Goal: Register for event/course

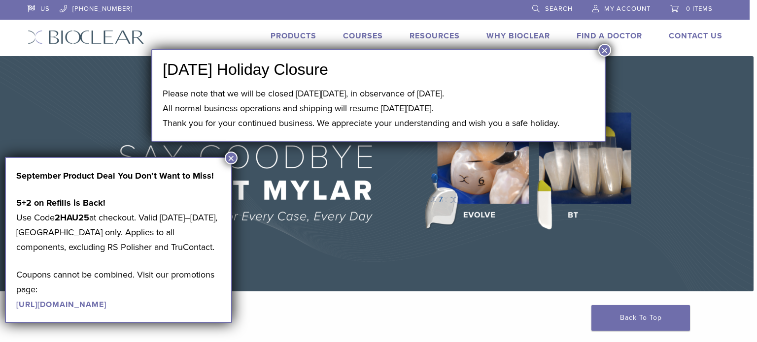
click at [601, 49] on button "×" at bounding box center [604, 50] width 13 height 13
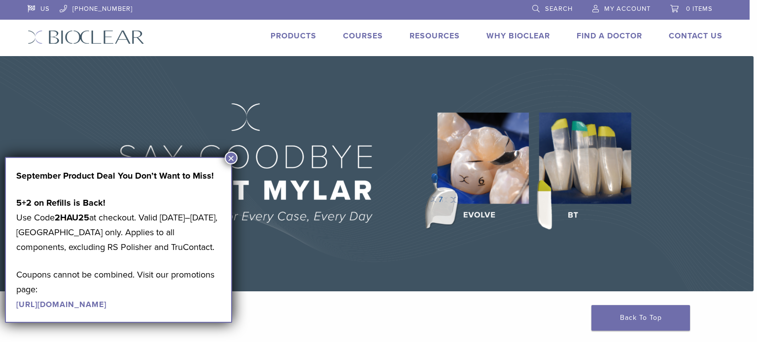
click at [606, 13] on span "My Account" at bounding box center [627, 9] width 46 height 8
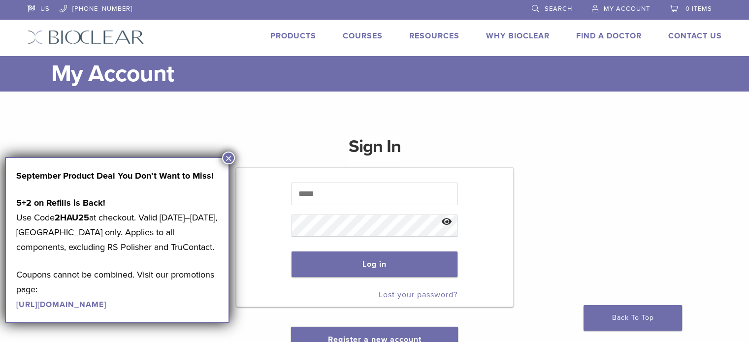
click at [349, 34] on link "Courses" at bounding box center [363, 36] width 40 height 10
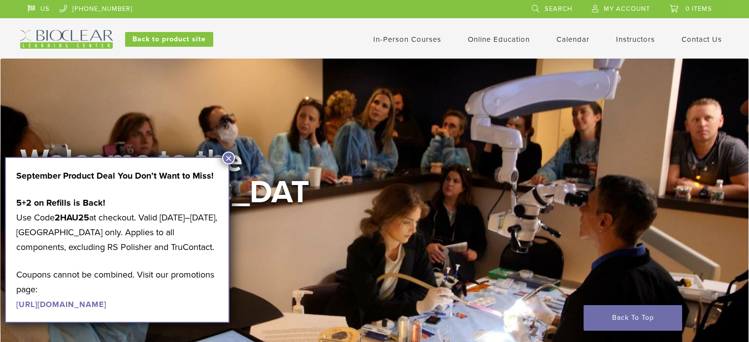
click at [411, 39] on link "In-Person Courses" at bounding box center [407, 39] width 68 height 9
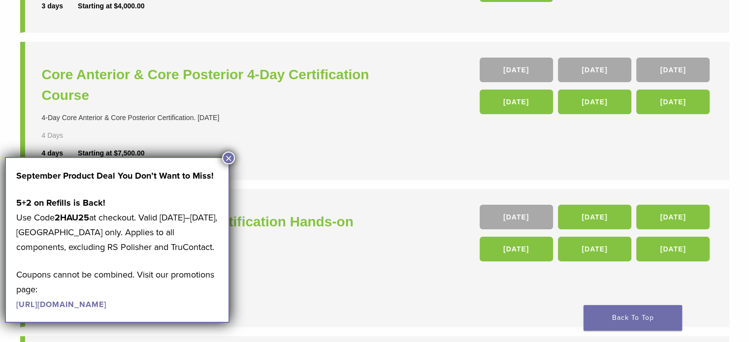
scroll to position [248, 0]
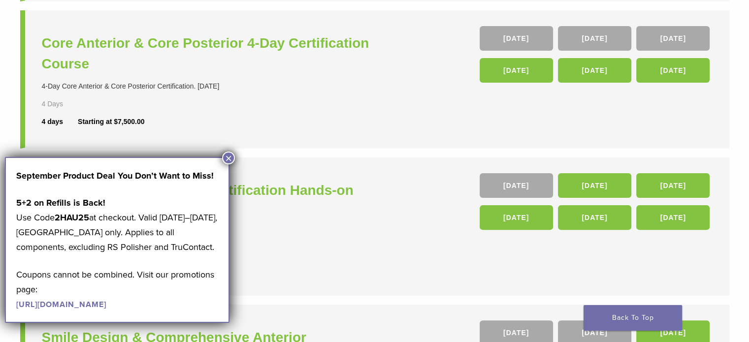
click at [232, 156] on button "×" at bounding box center [228, 158] width 13 height 13
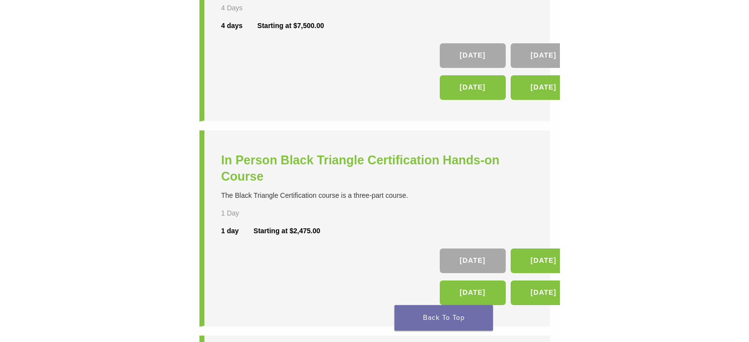
scroll to position [433, 0]
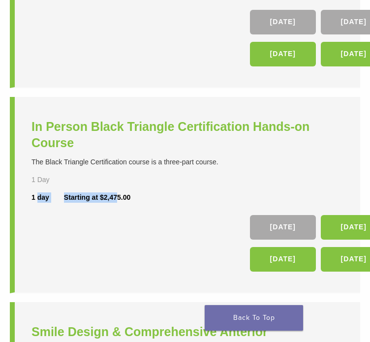
drag, startPoint x: 116, startPoint y: 295, endPoint x: 34, endPoint y: 314, distance: 83.5
click at [34, 294] on li "In Person Black Triangle Certification Hands-on Course The Black Triangle Certi…" at bounding box center [185, 195] width 351 height 197
click at [123, 293] on li "In Person Black Triangle Certification Hands-on Course The Black Triangle Certi…" at bounding box center [185, 195] width 351 height 197
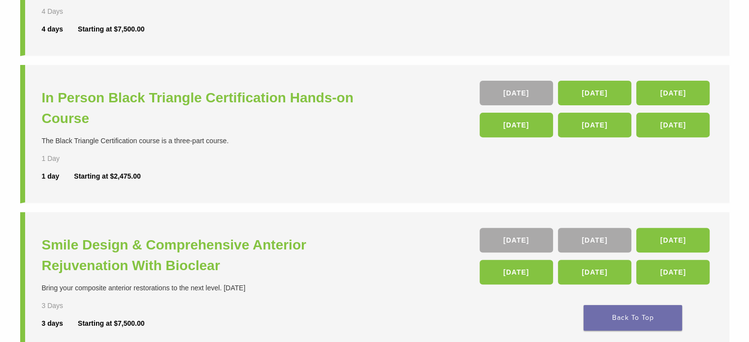
scroll to position [340, 0]
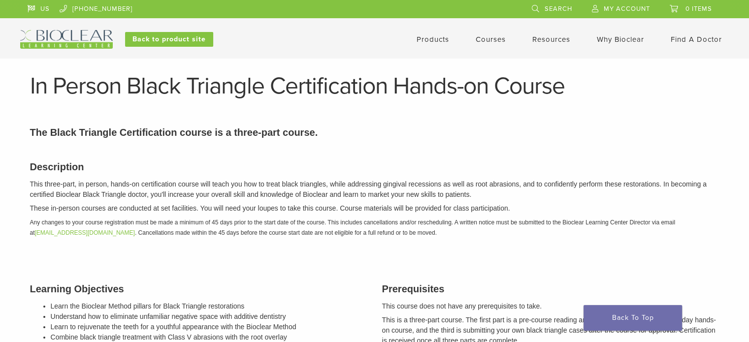
click at [481, 37] on link "Courses" at bounding box center [491, 39] width 30 height 9
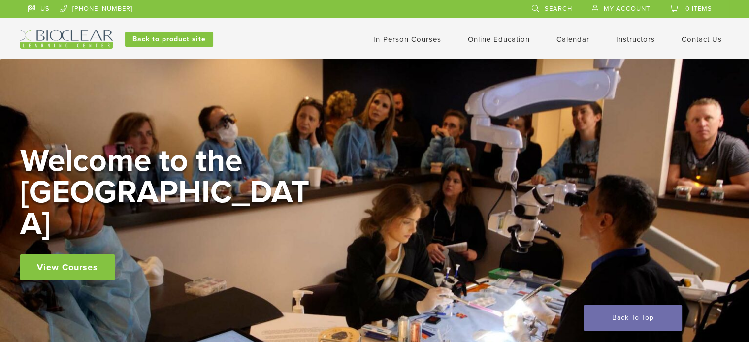
click at [389, 37] on link "In-Person Courses" at bounding box center [407, 39] width 68 height 9
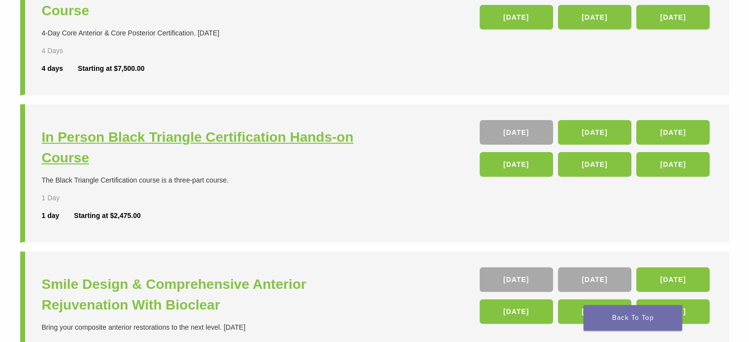
scroll to position [303, 0]
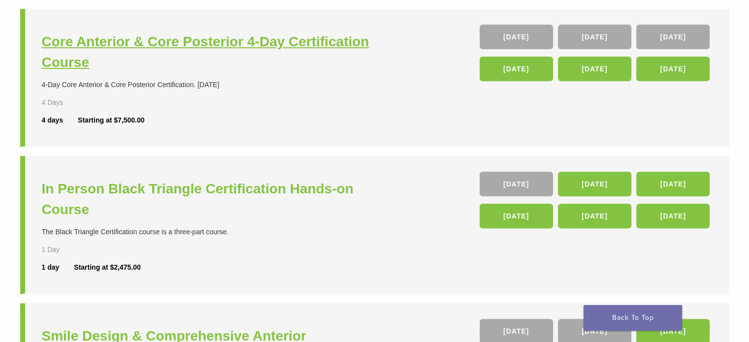
scroll to position [250, 0]
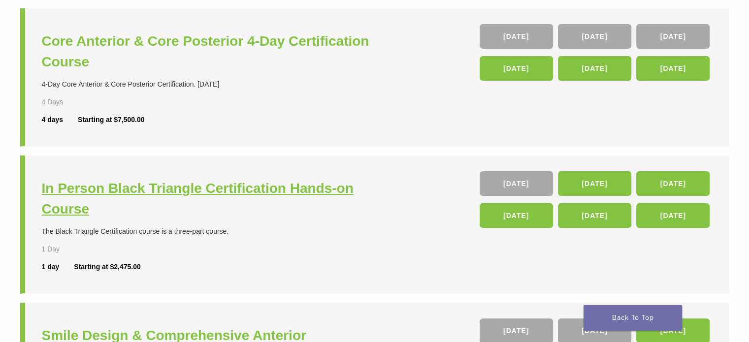
click at [210, 183] on h3 "In Person Black Triangle Certification Hands-on Course" at bounding box center [209, 198] width 335 height 41
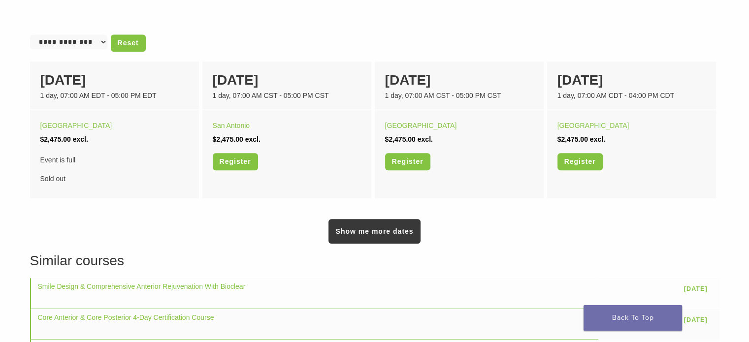
scroll to position [644, 0]
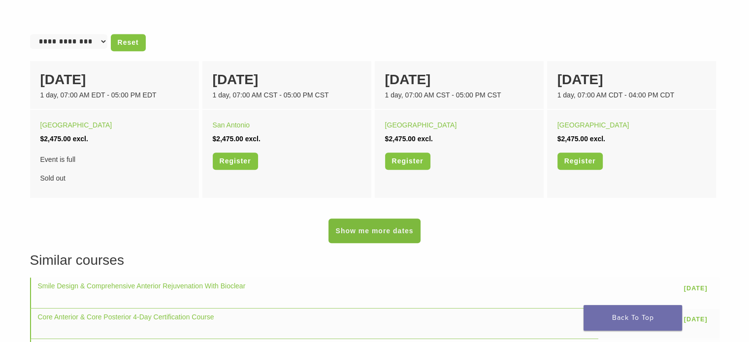
click at [347, 236] on link "Show me more dates" at bounding box center [375, 231] width 92 height 25
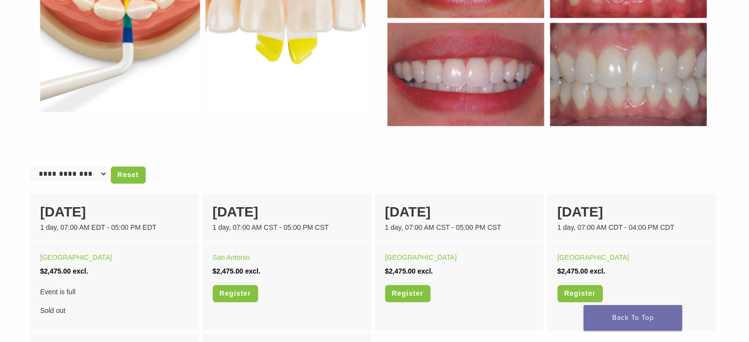
scroll to position [501, 0]
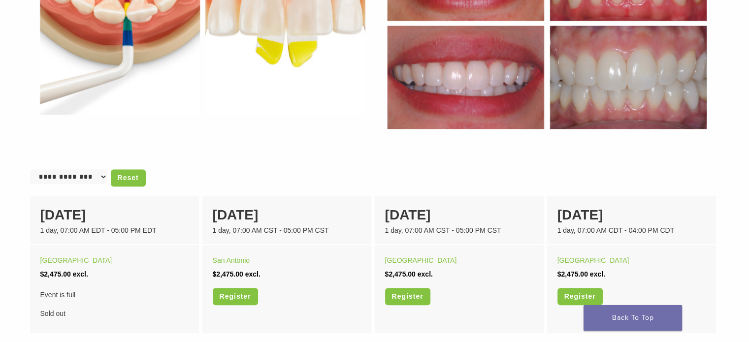
scroll to position [569, 0]
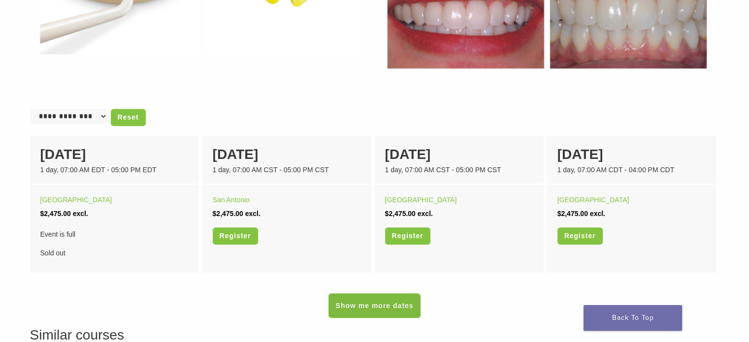
click at [374, 310] on link "Show me more dates" at bounding box center [375, 306] width 92 height 25
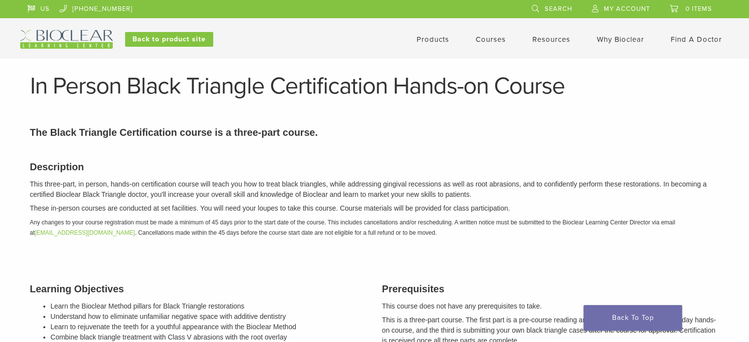
click at [496, 37] on link "Courses" at bounding box center [491, 39] width 30 height 9
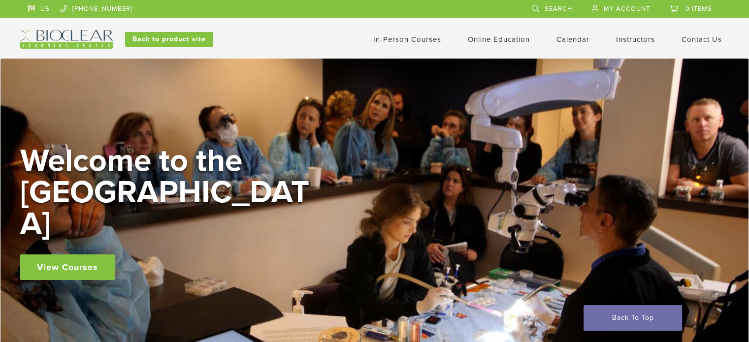
click at [71, 255] on link "View Courses" at bounding box center [67, 268] width 95 height 26
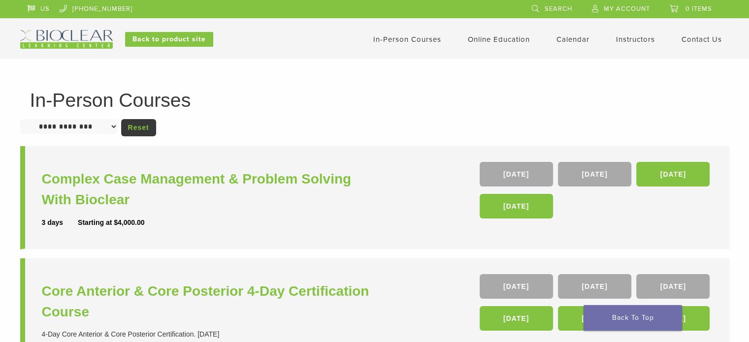
click at [572, 37] on link "Calendar" at bounding box center [573, 39] width 33 height 9
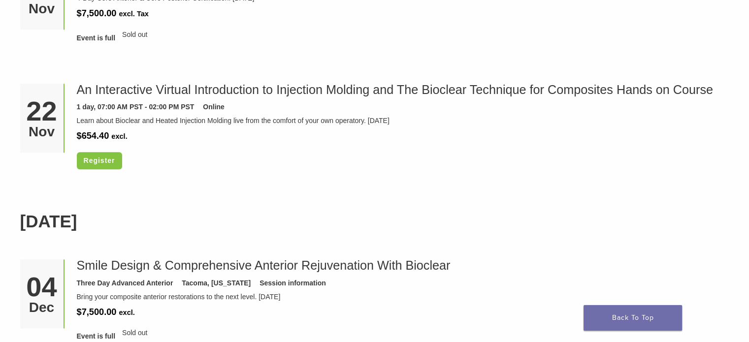
scroll to position [1193, 0]
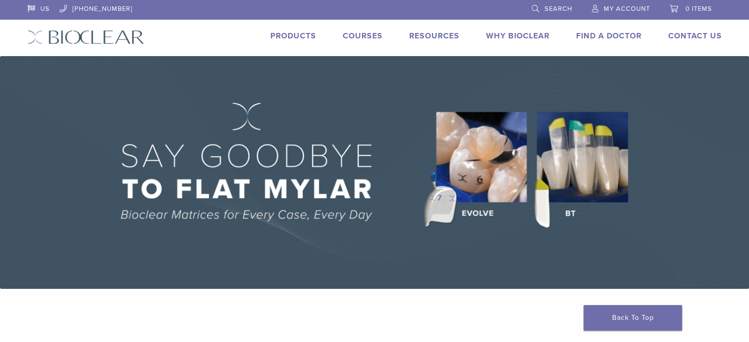
click at [374, 39] on link "Courses" at bounding box center [363, 36] width 40 height 10
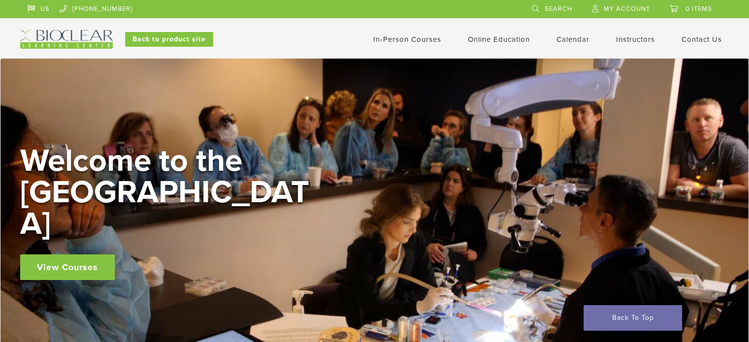
click at [414, 35] on link "In-Person Courses" at bounding box center [407, 39] width 68 height 9
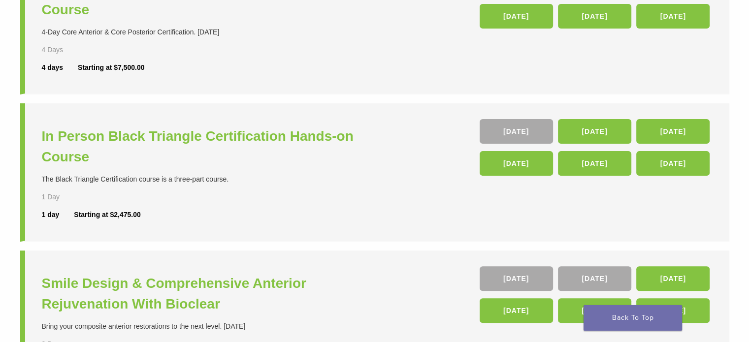
scroll to position [307, 0]
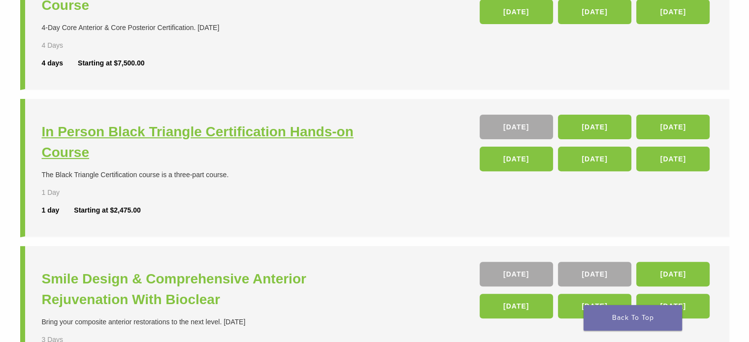
click at [206, 139] on h3 "In Person Black Triangle Certification Hands-on Course" at bounding box center [209, 142] width 335 height 41
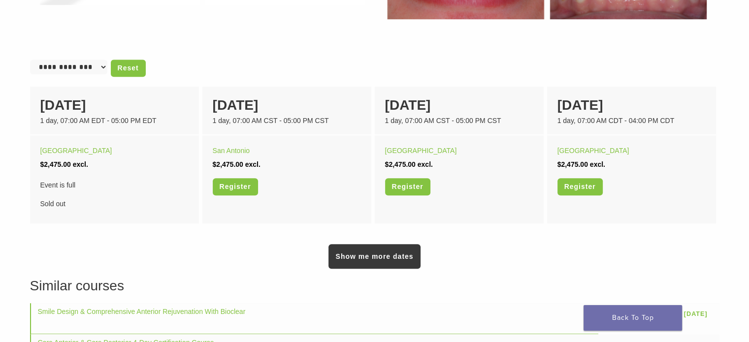
scroll to position [634, 0]
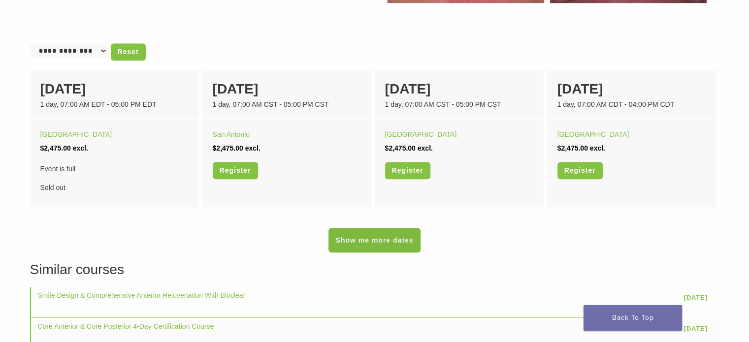
click at [351, 244] on link "Show me more dates" at bounding box center [375, 240] width 92 height 25
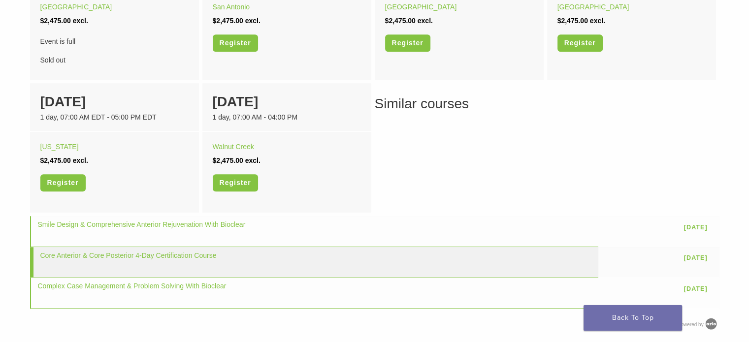
scroll to position [755, 0]
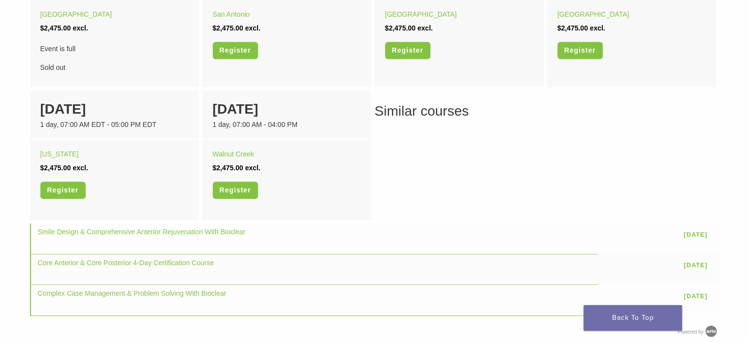
click at [412, 111] on h3 "Similar courses" at bounding box center [375, 111] width 690 height 21
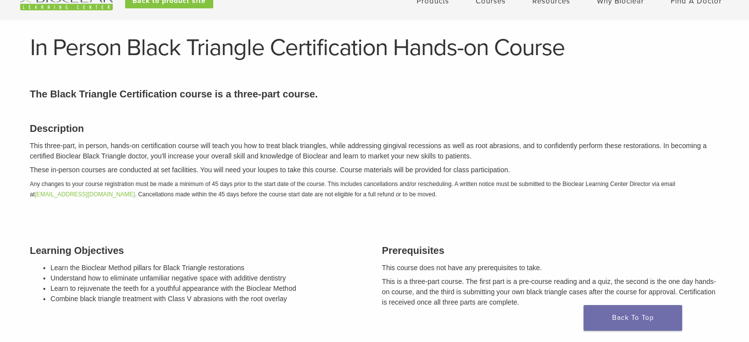
scroll to position [0, 0]
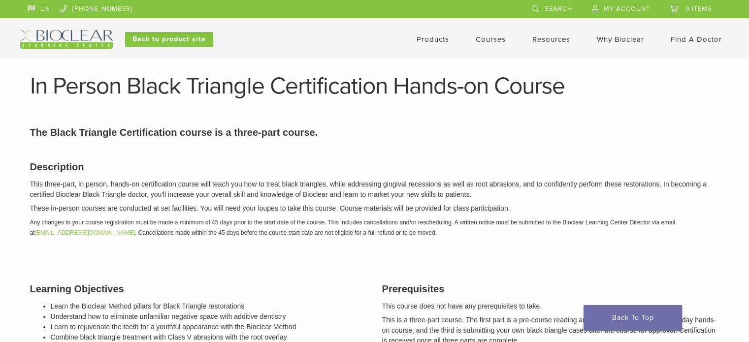
click at [485, 36] on link "Courses" at bounding box center [491, 39] width 30 height 9
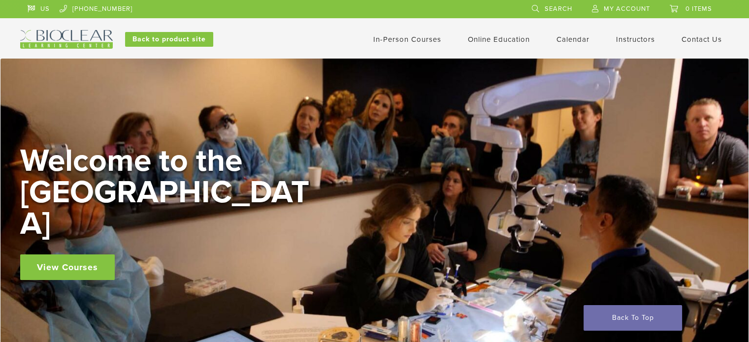
click at [569, 41] on link "Calendar" at bounding box center [573, 39] width 33 height 9
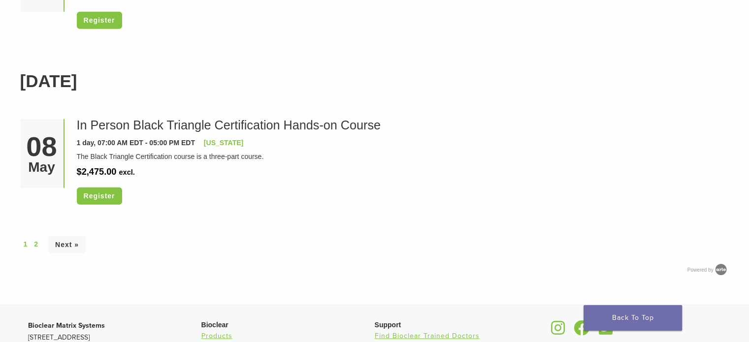
scroll to position [2827, 0]
click at [79, 242] on link "Next »" at bounding box center [66, 244] width 37 height 17
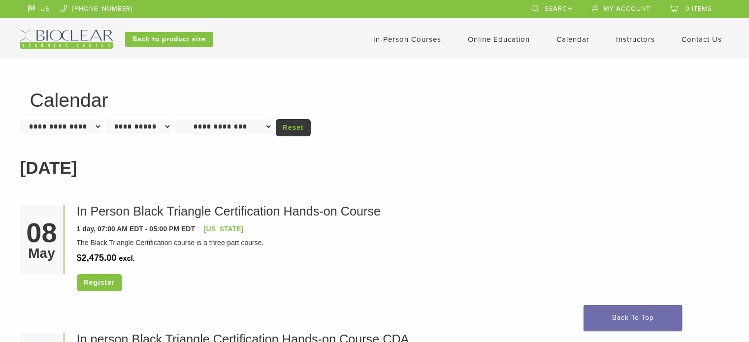
click at [425, 37] on link "In-Person Courses" at bounding box center [407, 39] width 68 height 9
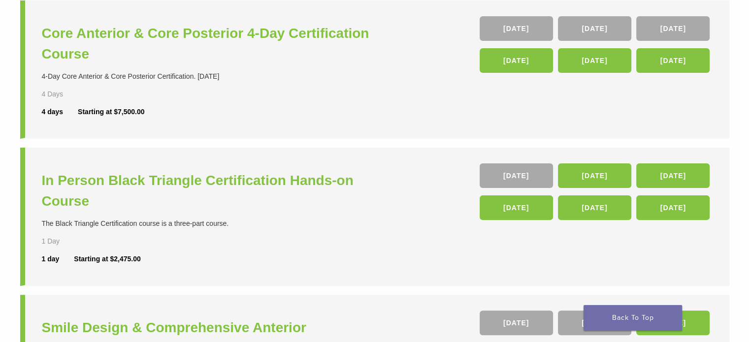
scroll to position [262, 0]
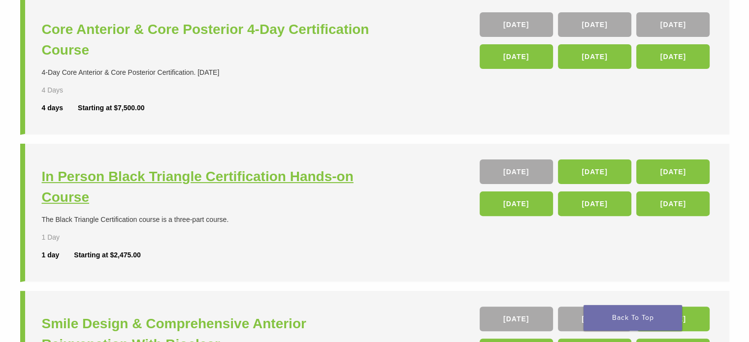
click at [294, 181] on h3 "In Person Black Triangle Certification Hands-on Course" at bounding box center [209, 186] width 335 height 41
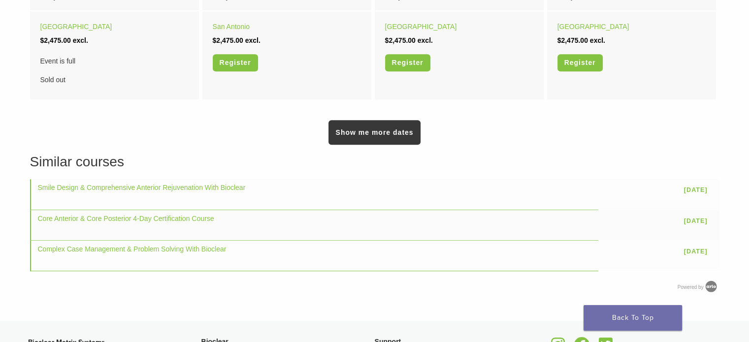
scroll to position [630, 0]
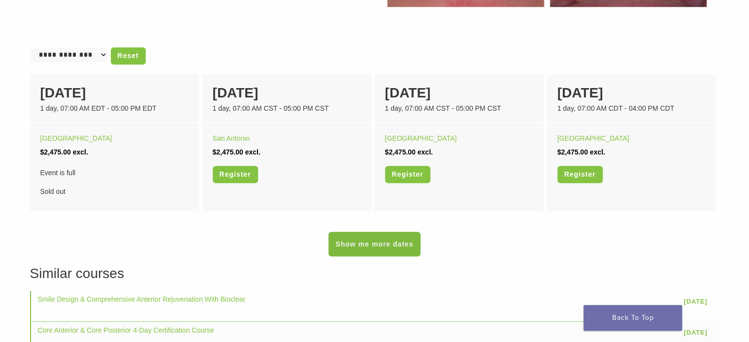
click at [370, 238] on link "Show me more dates" at bounding box center [375, 244] width 92 height 25
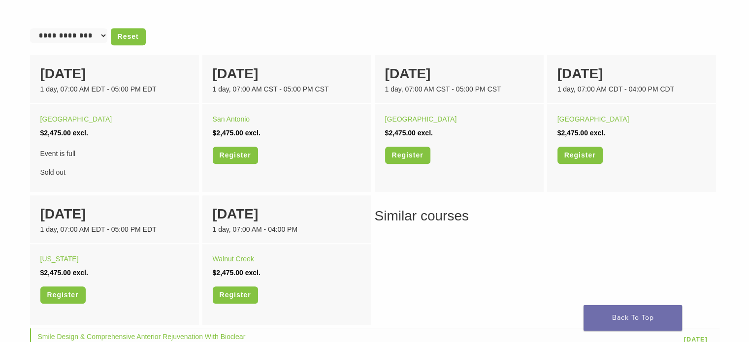
scroll to position [648, 0]
